Goal: Information Seeking & Learning: Learn about a topic

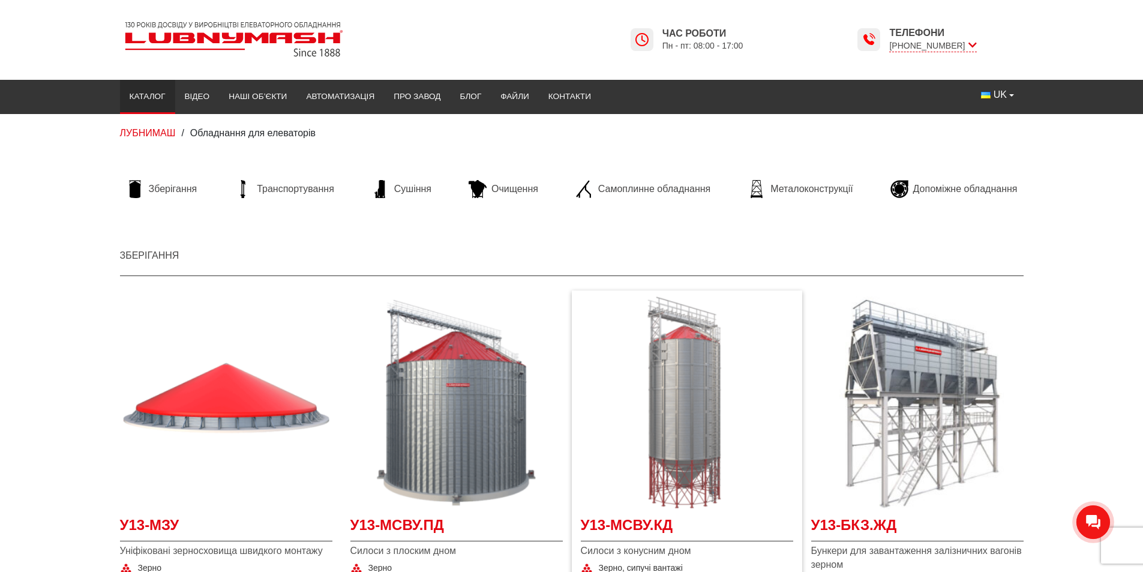
scroll to position [180, 0]
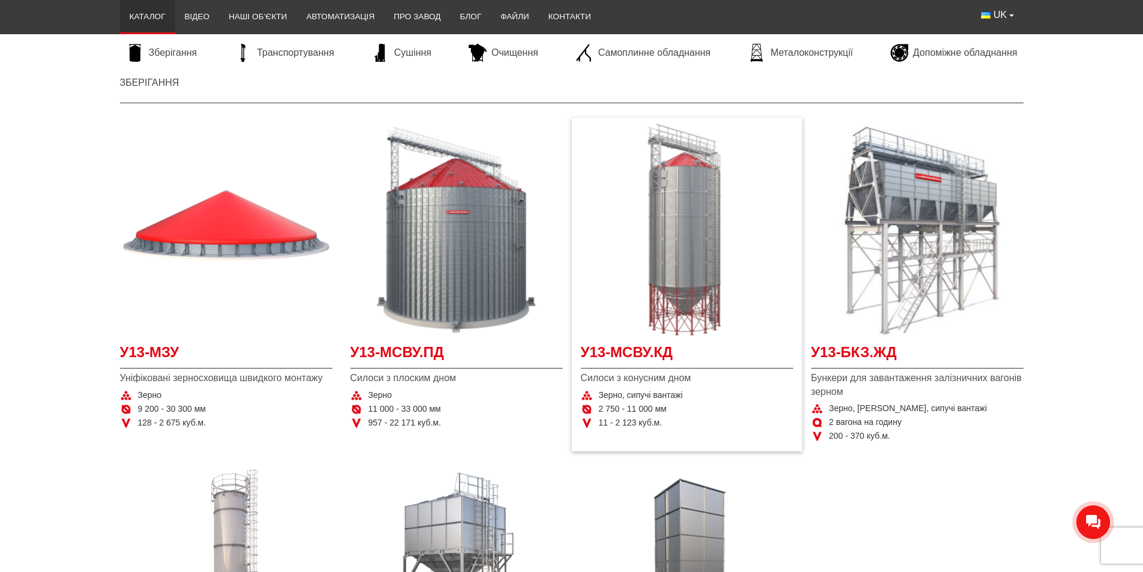
click at [682, 266] on img "Детальніше У13-МСВУ.КД" at bounding box center [687, 230] width 212 height 212
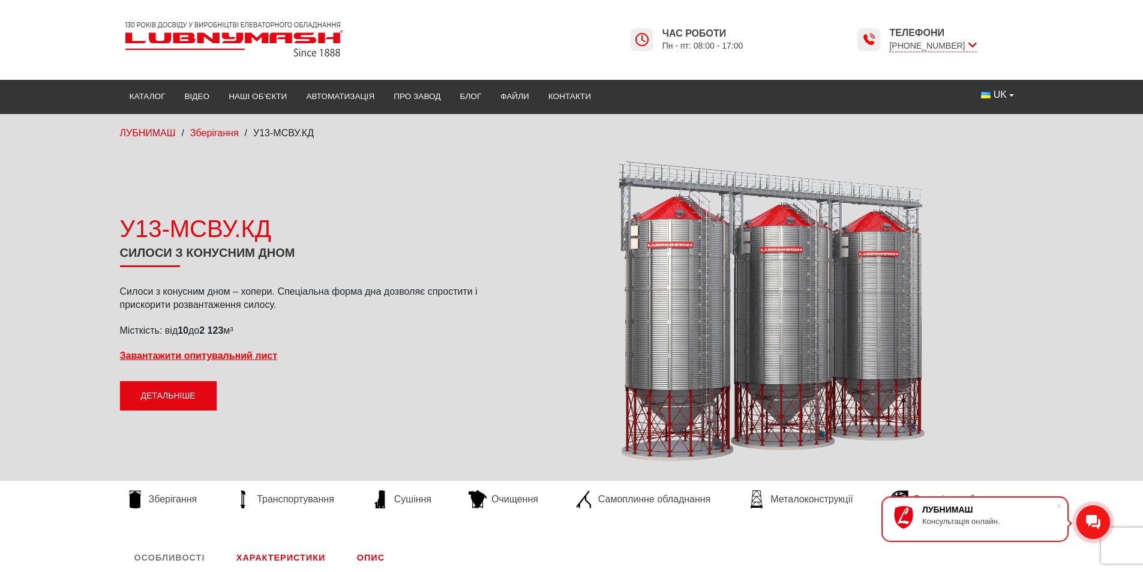
click at [175, 393] on link "Детальніше" at bounding box center [168, 396] width 97 height 30
click at [206, 94] on link "Відео" at bounding box center [197, 96] width 44 height 26
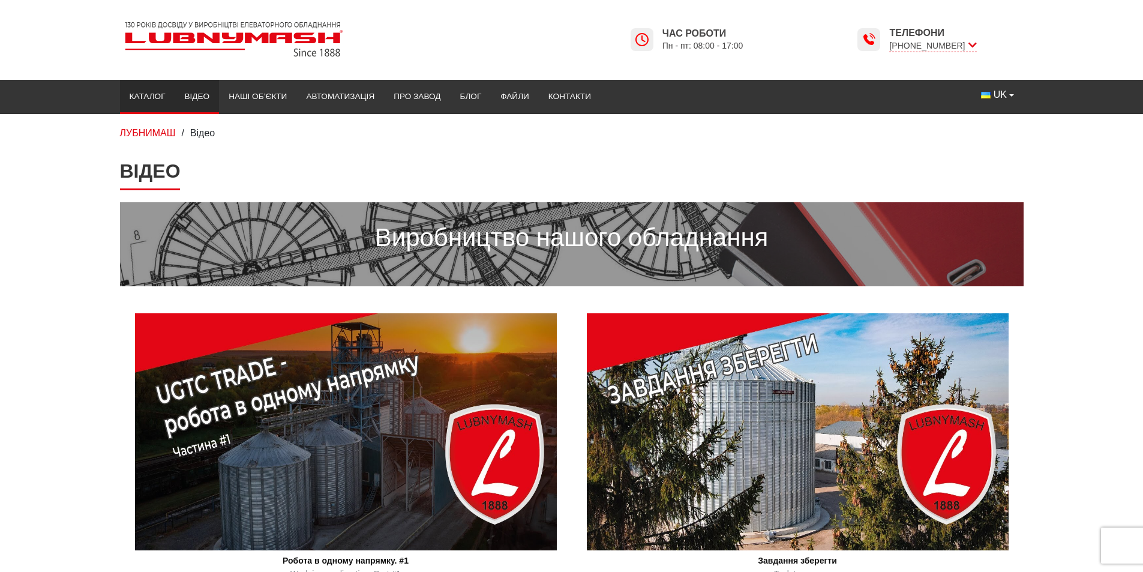
click at [143, 91] on link "Каталог" at bounding box center [147, 96] width 55 height 26
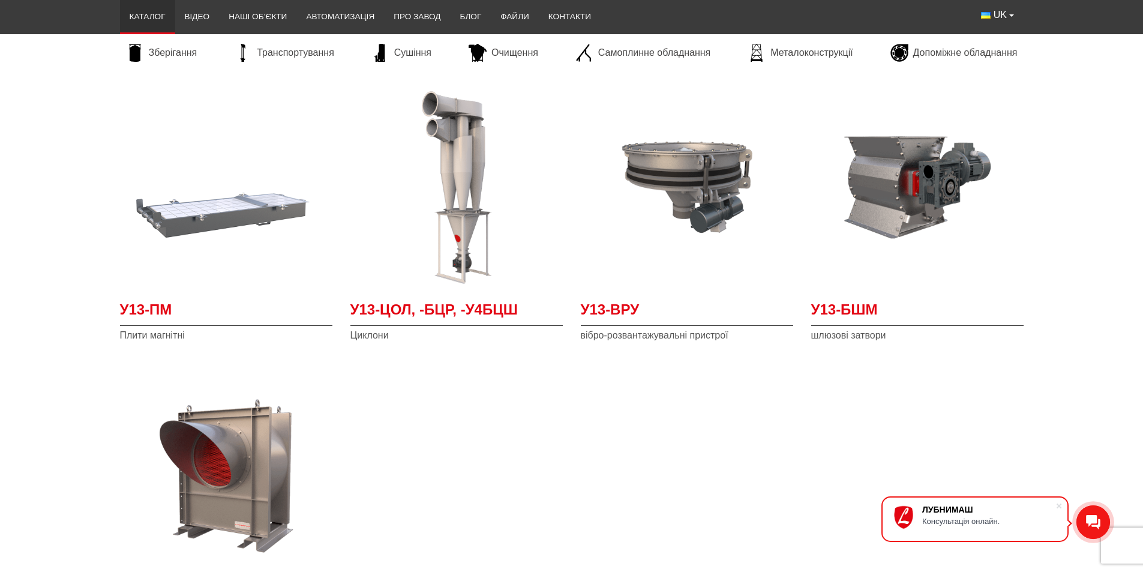
scroll to position [3311, 0]
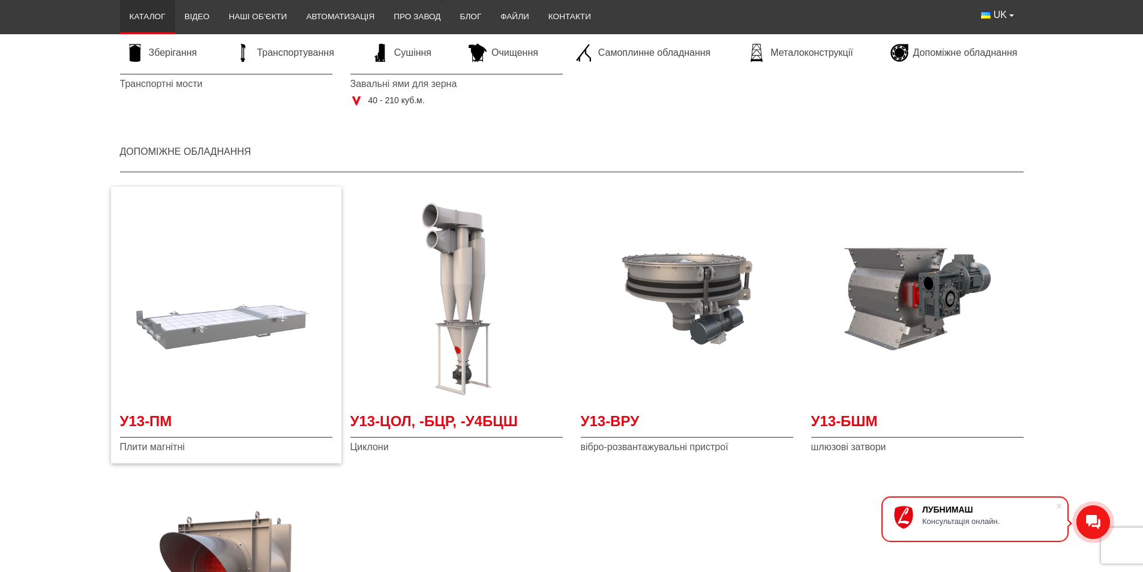
click at [209, 338] on img "Детальніше У13-ПМ" at bounding box center [226, 299] width 212 height 212
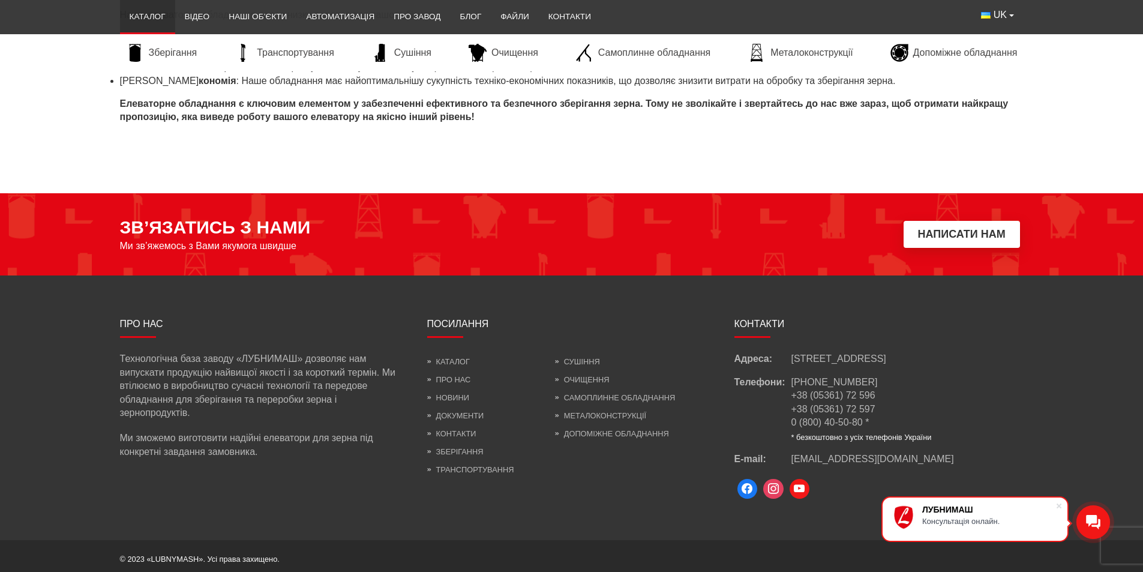
scroll to position [5230, 0]
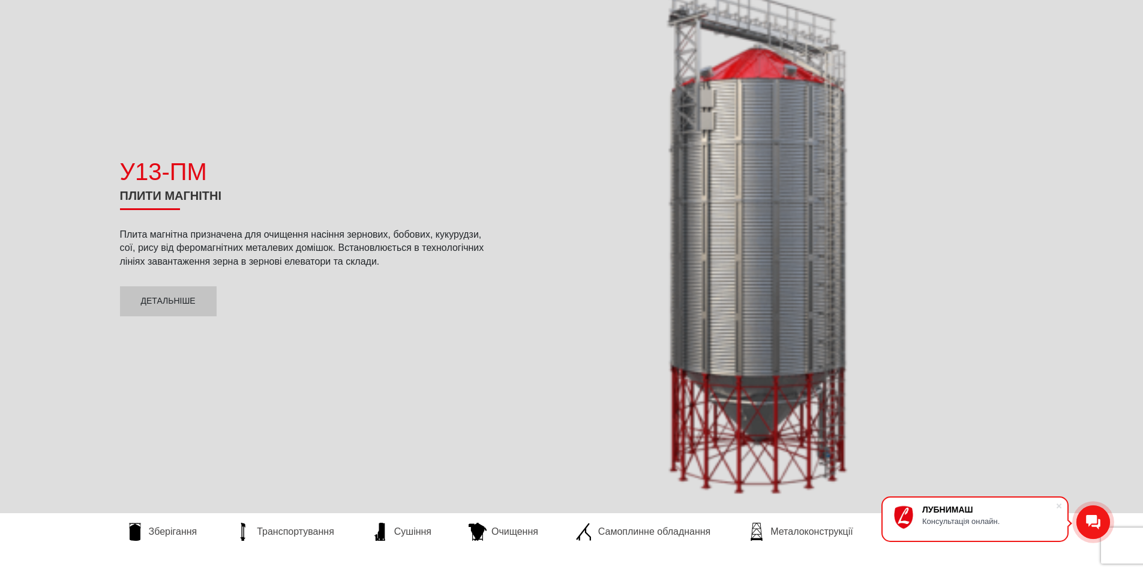
scroll to position [300, 0]
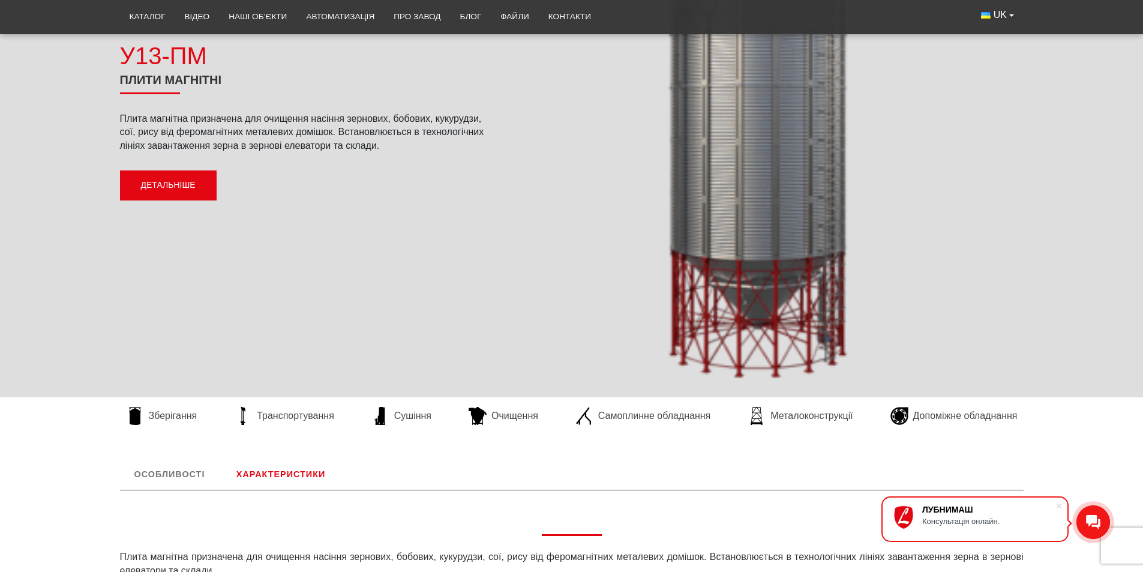
click at [190, 184] on link "Детальніше" at bounding box center [168, 185] width 97 height 30
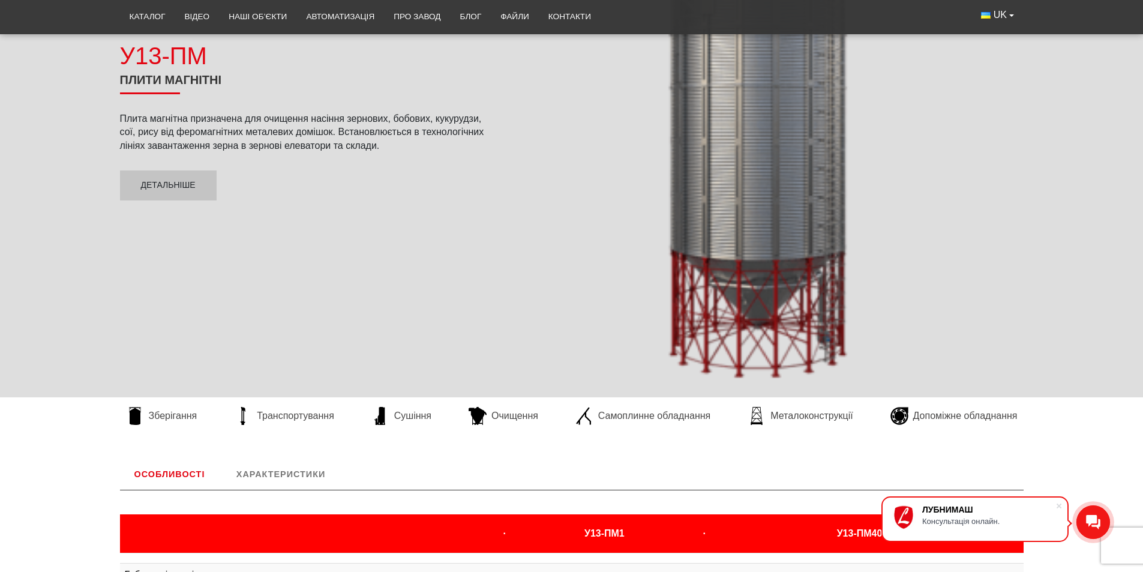
click at [271, 469] on link "Характеристики" at bounding box center [281, 473] width 118 height 31
click at [277, 473] on link "Характеристики" at bounding box center [281, 473] width 118 height 31
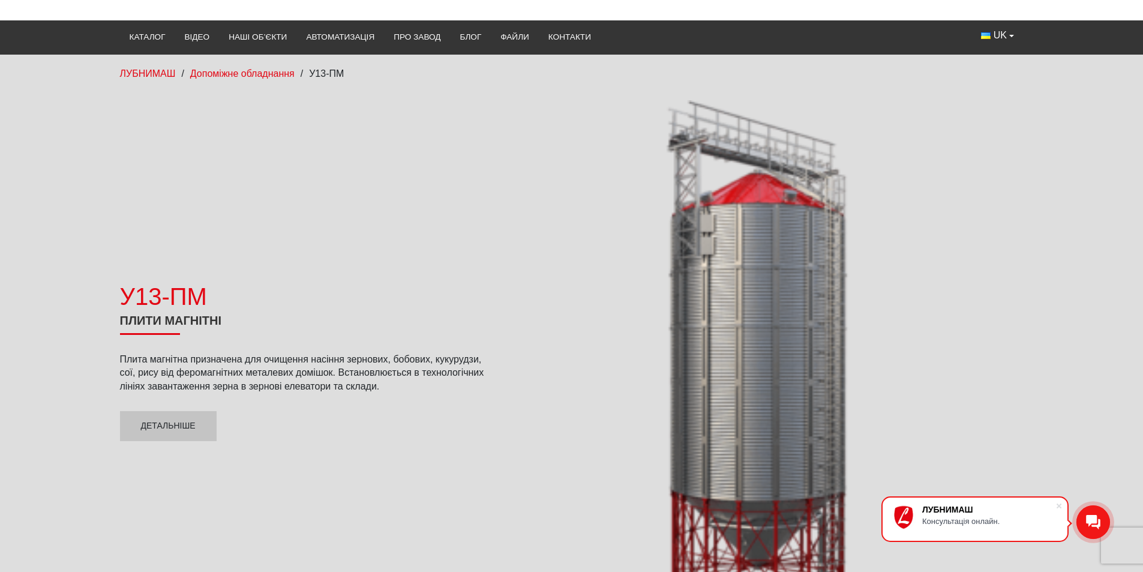
scroll to position [0, 0]
